Goal: Task Accomplishment & Management: Use online tool/utility

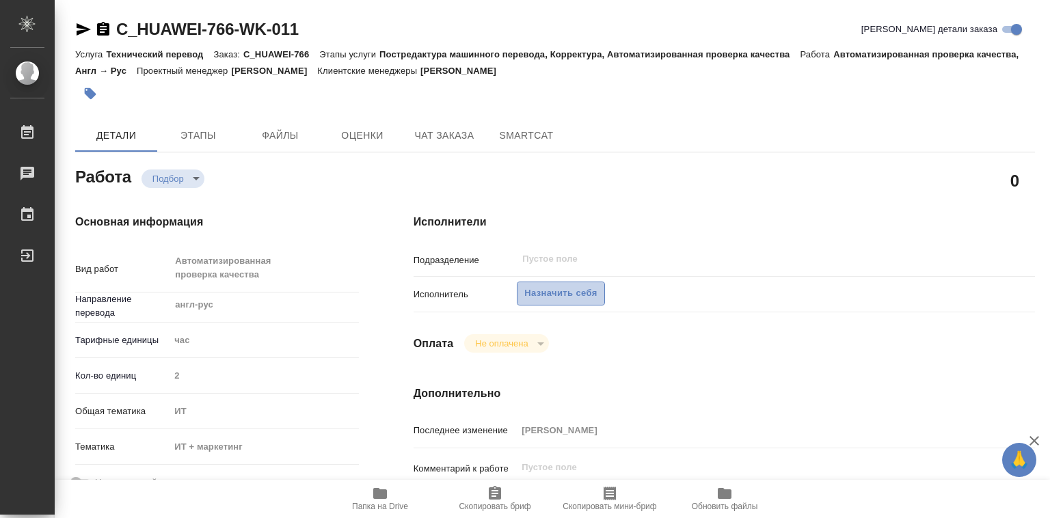
click at [561, 294] on span "Назначить себя" at bounding box center [560, 294] width 72 height 16
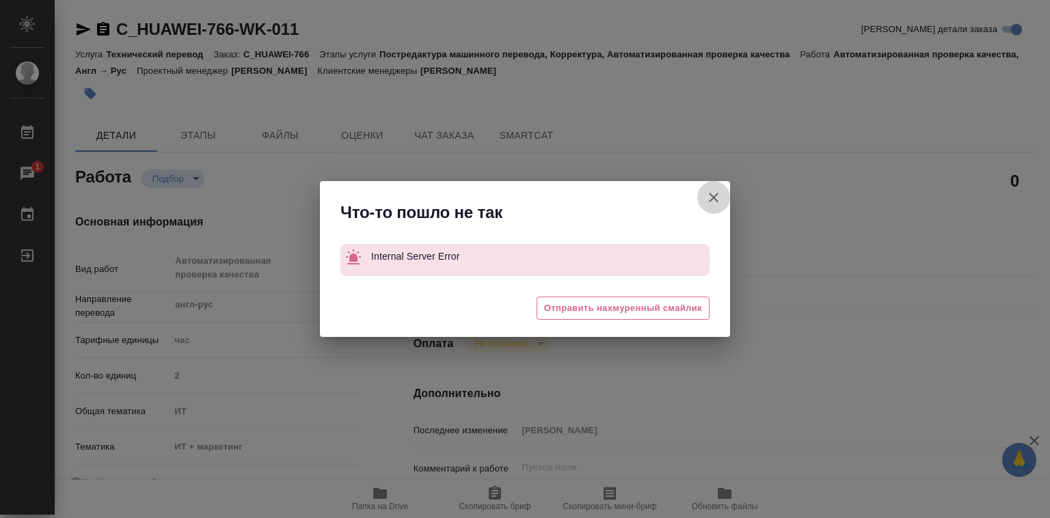
click at [714, 198] on icon "button" at bounding box center [714, 198] width 10 height 10
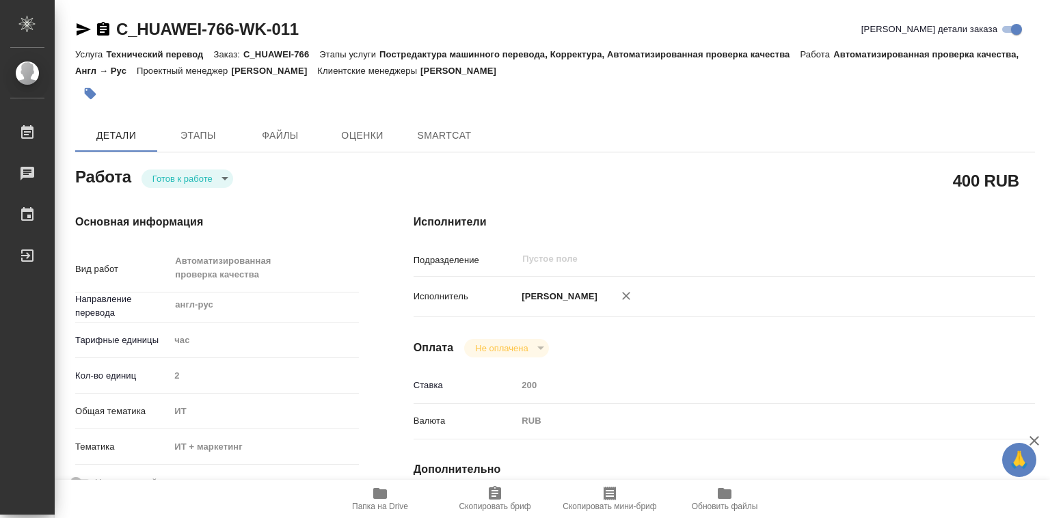
type textarea "x"
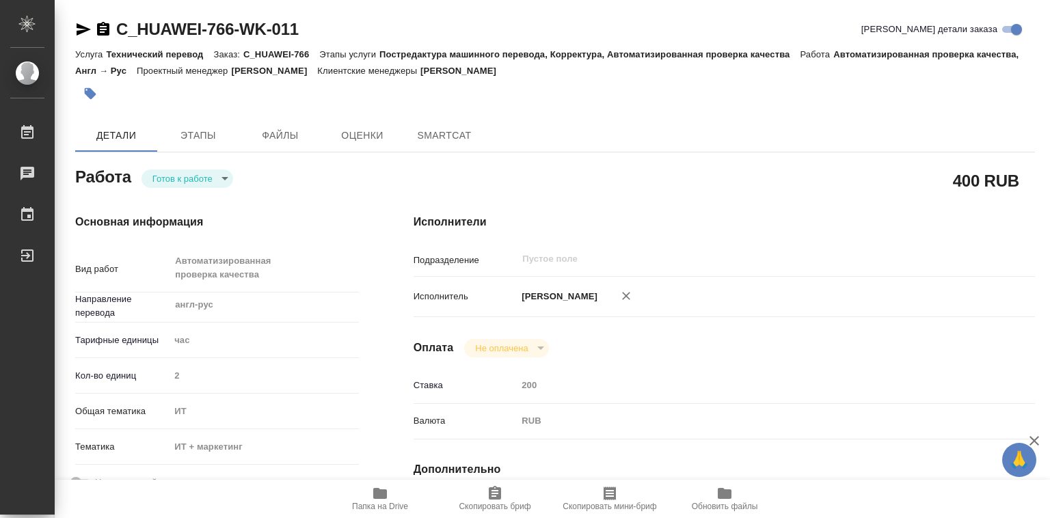
type textarea "x"
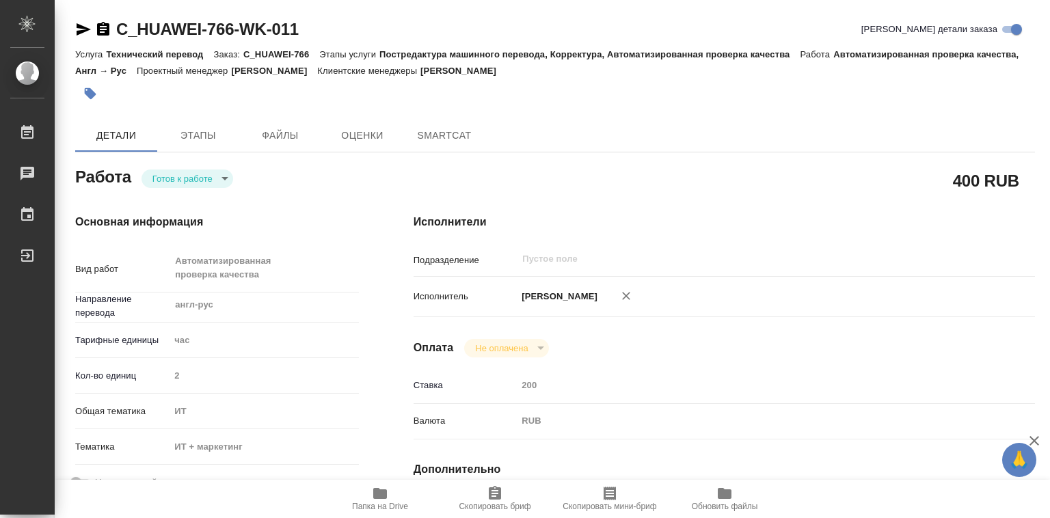
type textarea "x"
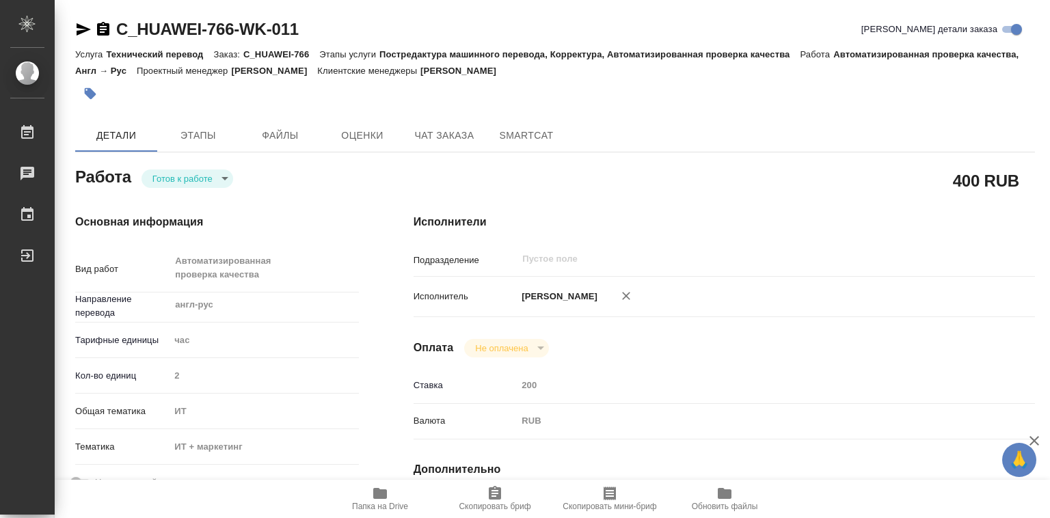
type textarea "x"
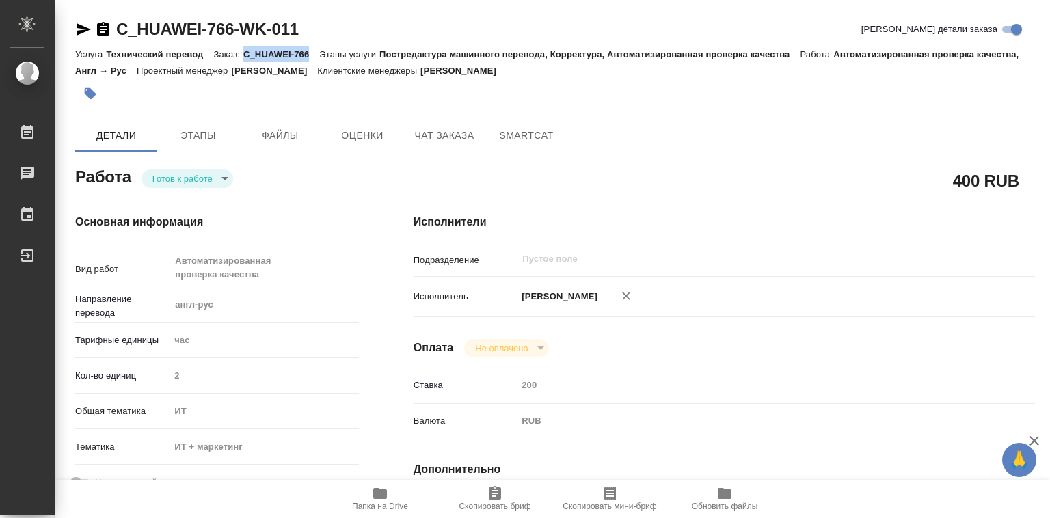
type textarea "x"
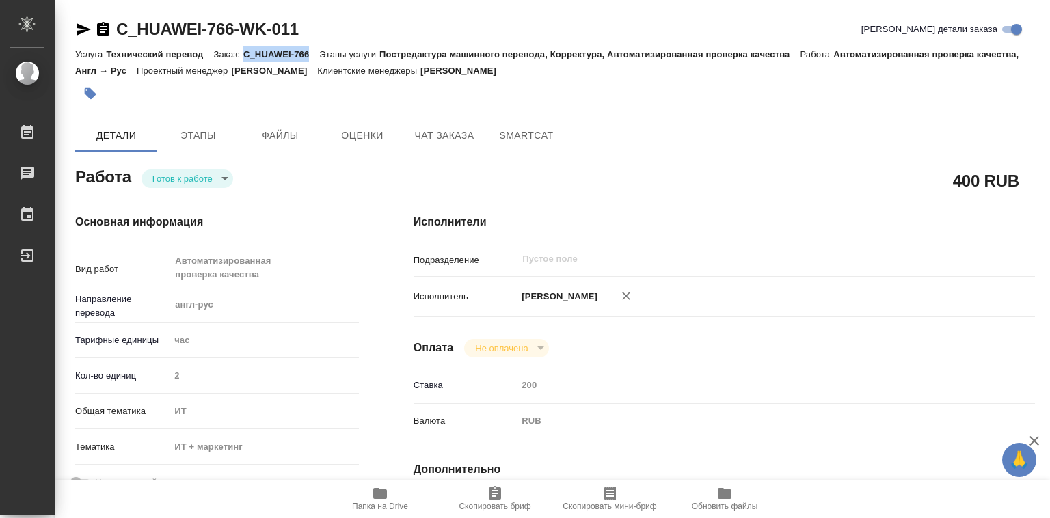
drag, startPoint x: 248, startPoint y: 51, endPoint x: 310, endPoint y: 51, distance: 62.2
click at [310, 51] on p "C_HUAWEI-766" at bounding box center [281, 54] width 76 height 10
copy p "C_HUAWEI-766"
